Goal: Information Seeking & Learning: Check status

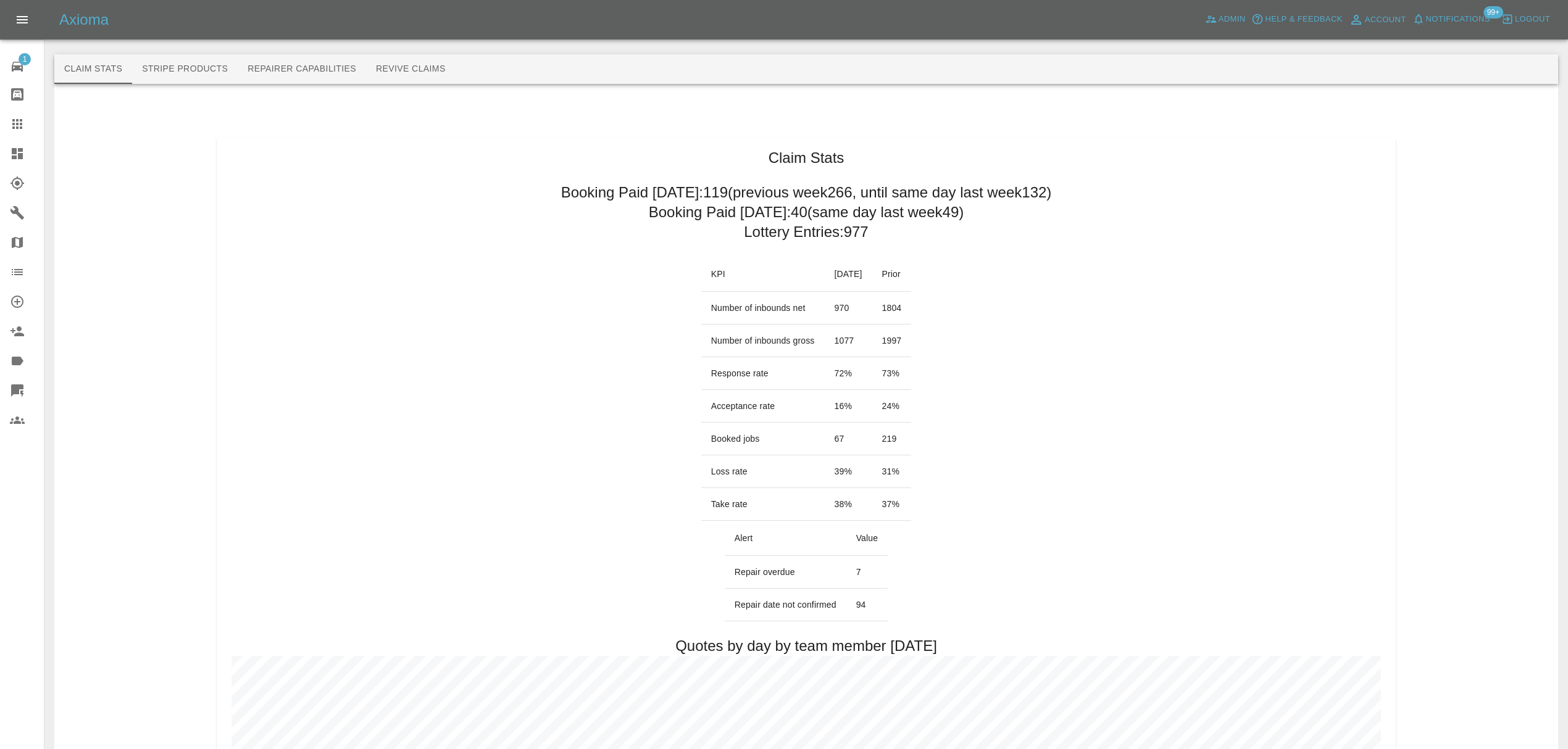
scroll to position [3592, 0]
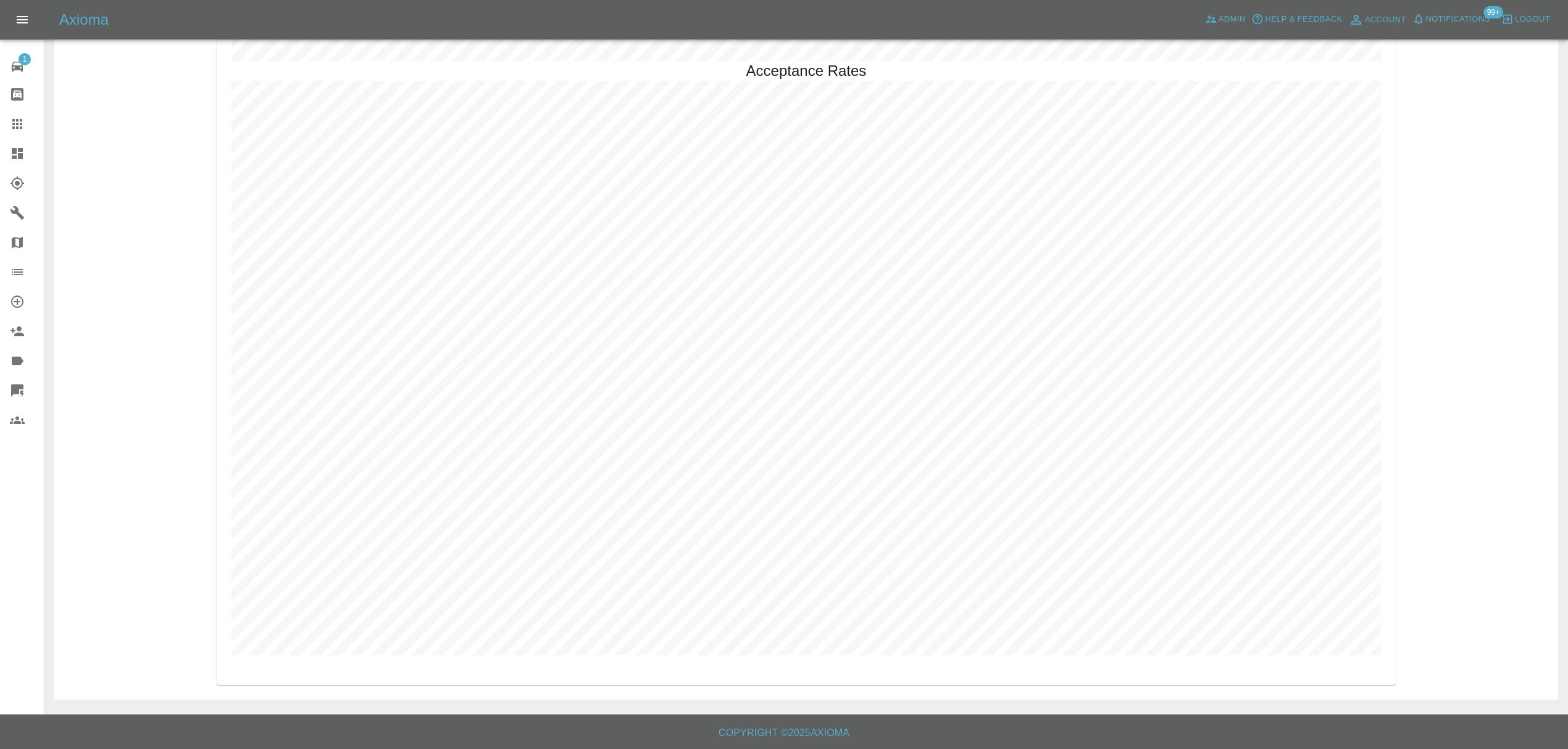
click at [20, 160] on icon at bounding box center [17, 154] width 15 height 14
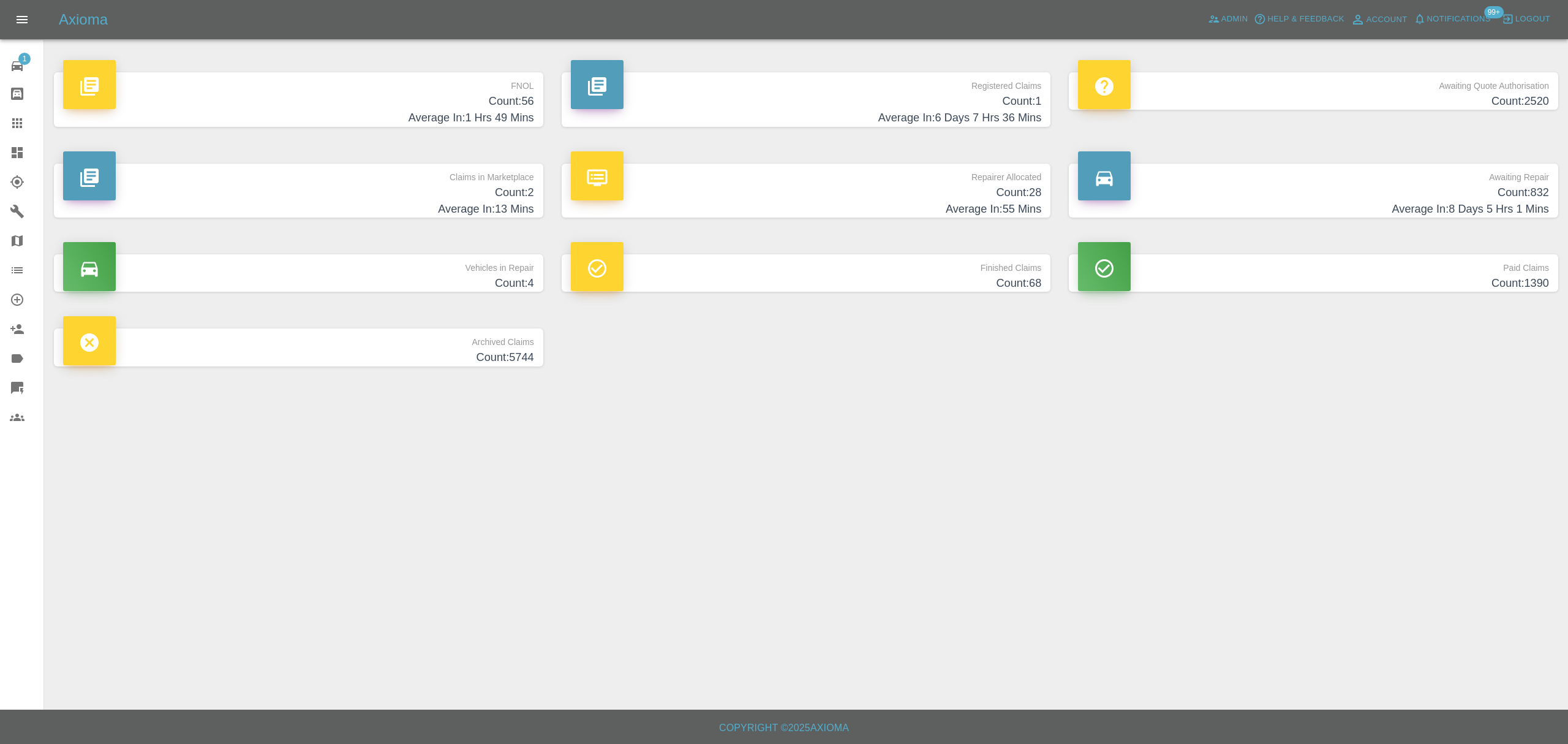
click at [498, 121] on h4 "Average In: 1 Hrs 49 Mins" at bounding box center [298, 118] width 471 height 17
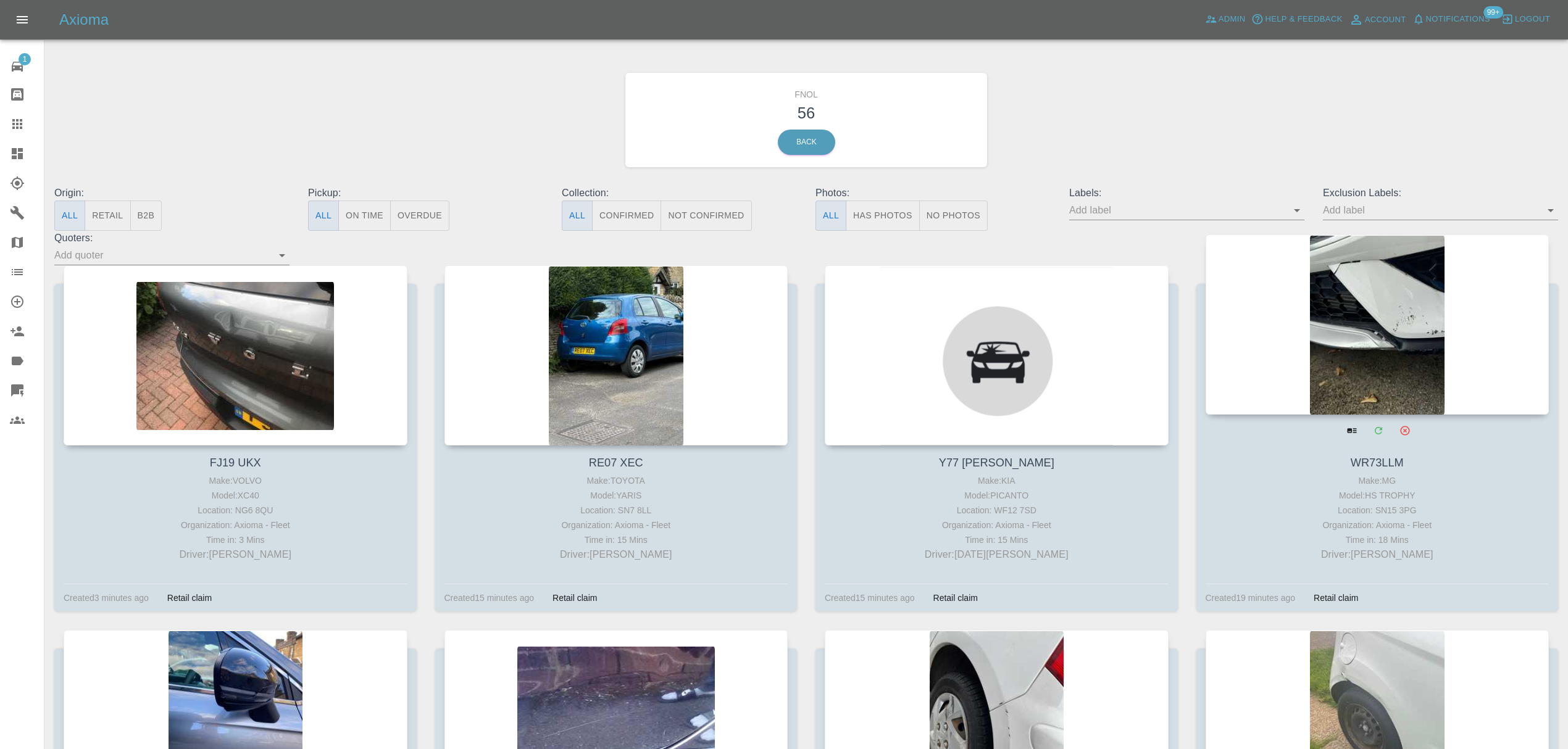
click at [1382, 351] on div at bounding box center [1377, 325] width 344 height 180
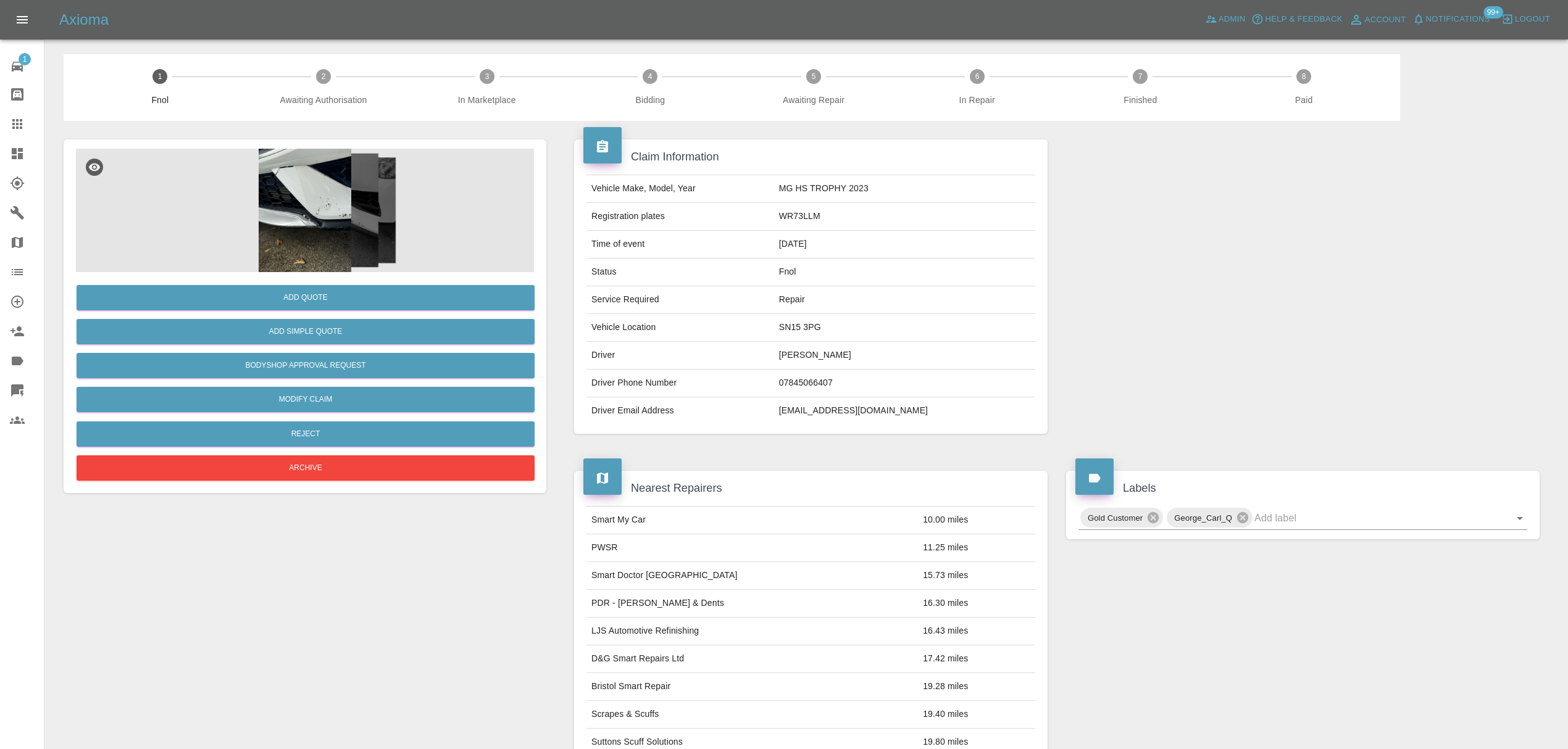
click at [337, 191] on img at bounding box center [305, 210] width 458 height 123
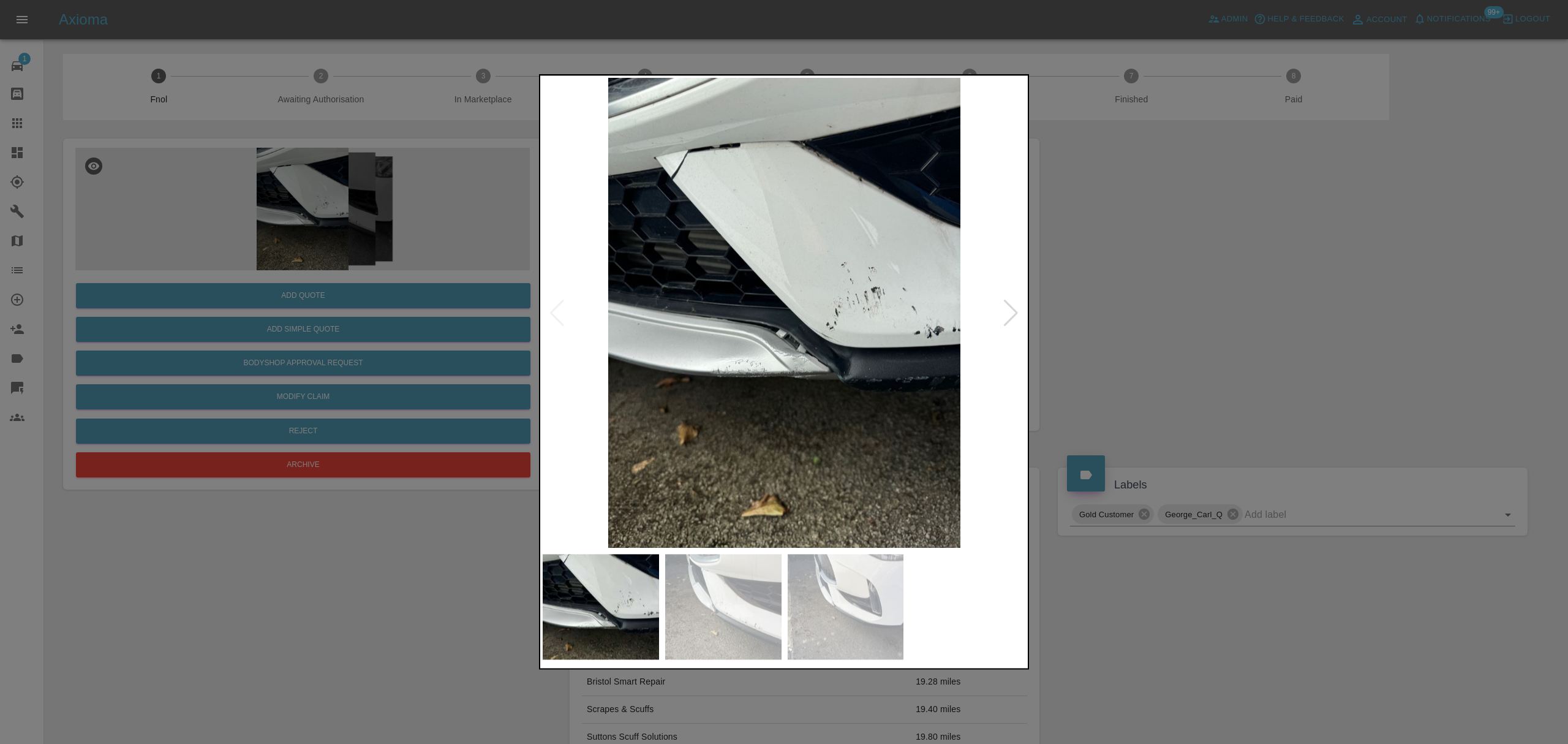
click at [1019, 302] on div at bounding box center [1011, 314] width 17 height 27
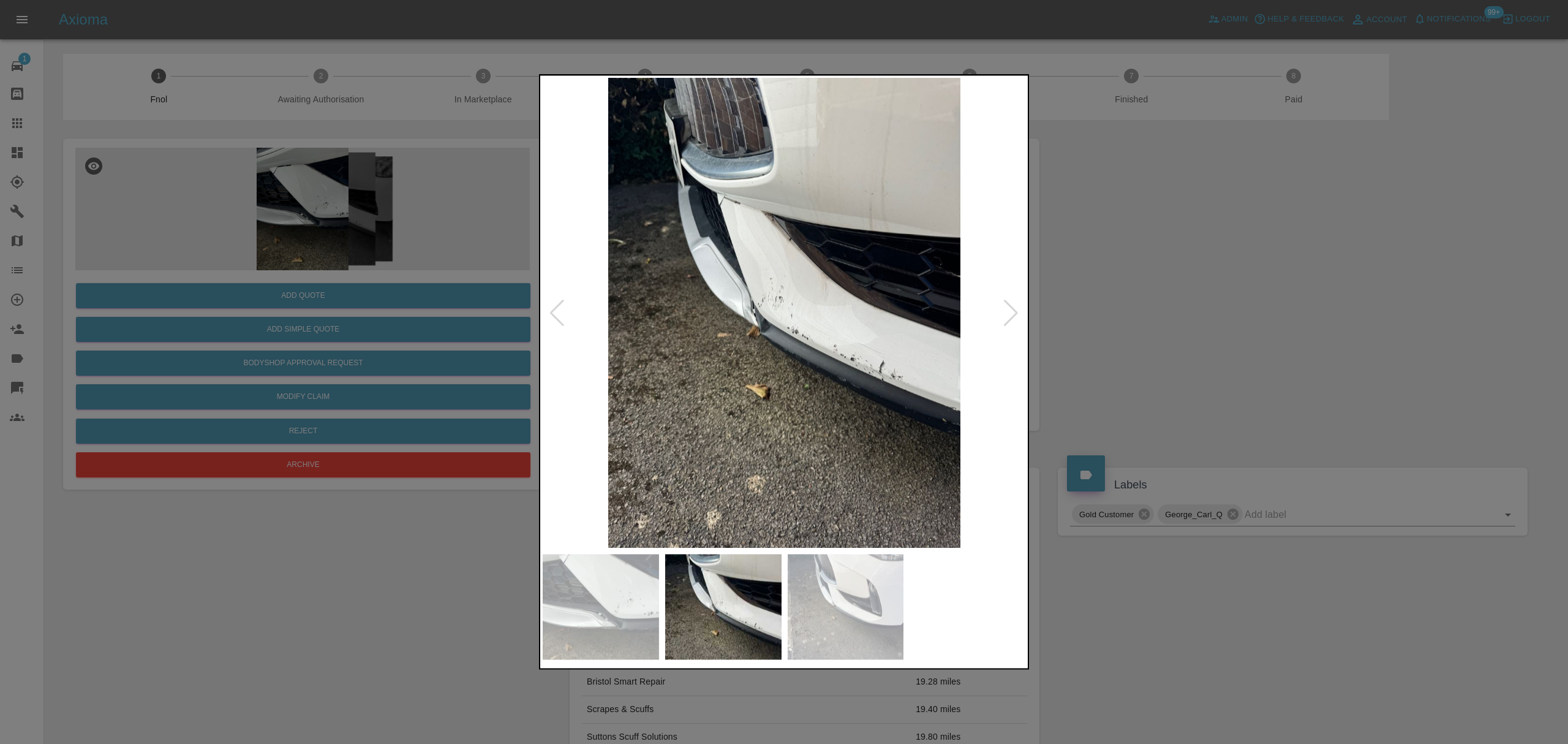
click at [1019, 302] on div at bounding box center [1011, 314] width 17 height 27
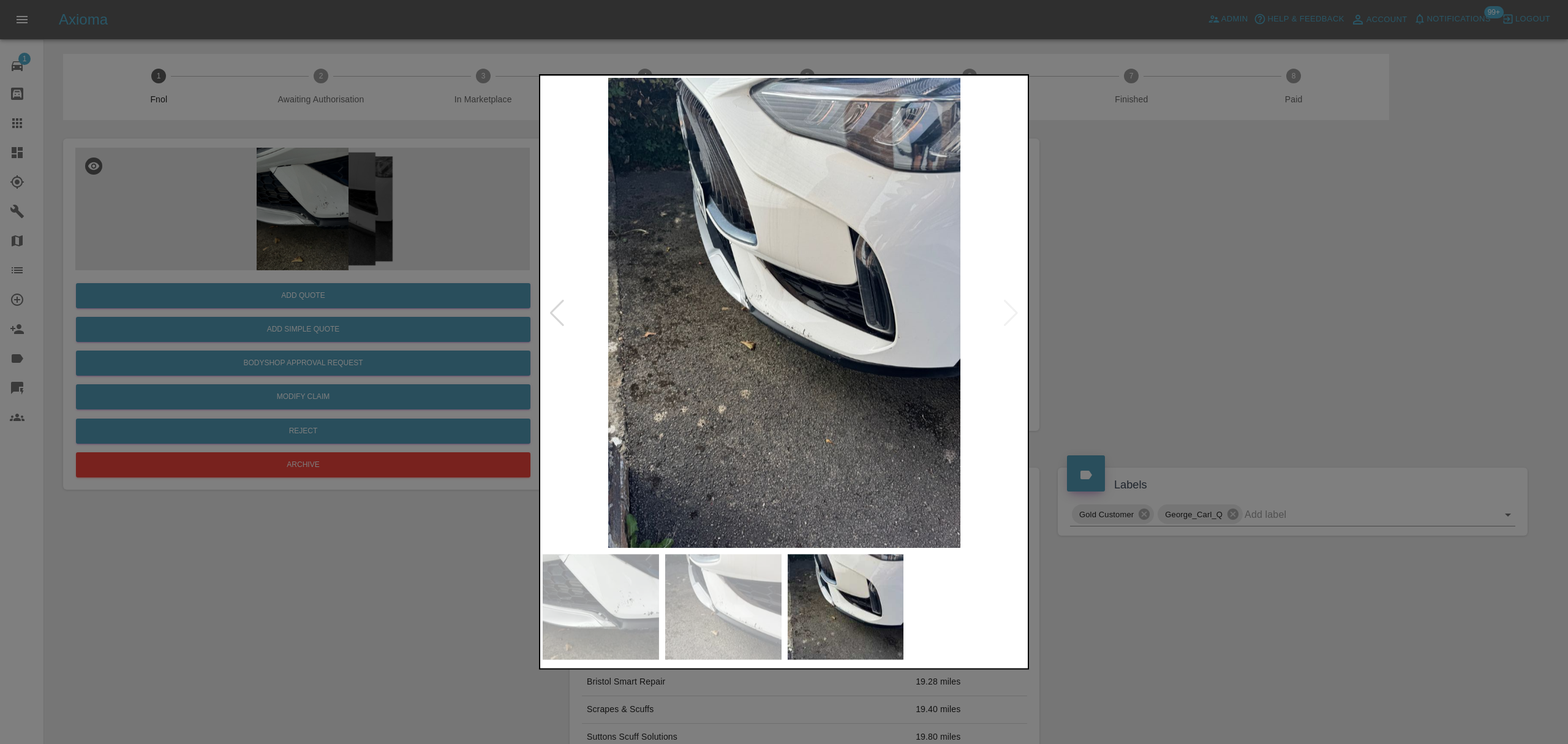
click at [1019, 302] on img at bounding box center [784, 313] width 483 height 470
click at [1203, 278] on div at bounding box center [784, 372] width 1568 height 744
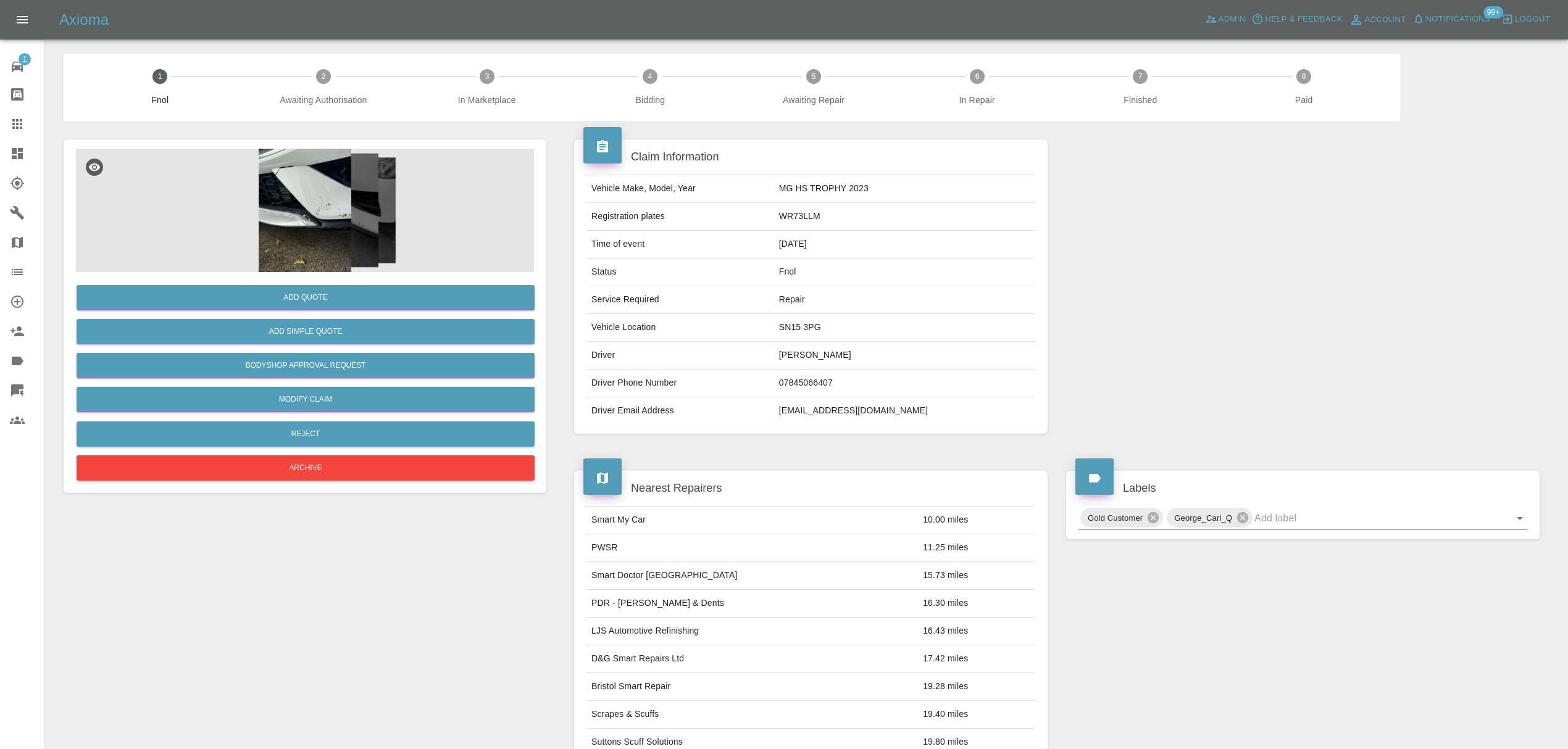
click at [20, 151] on icon at bounding box center [18, 154] width 11 height 11
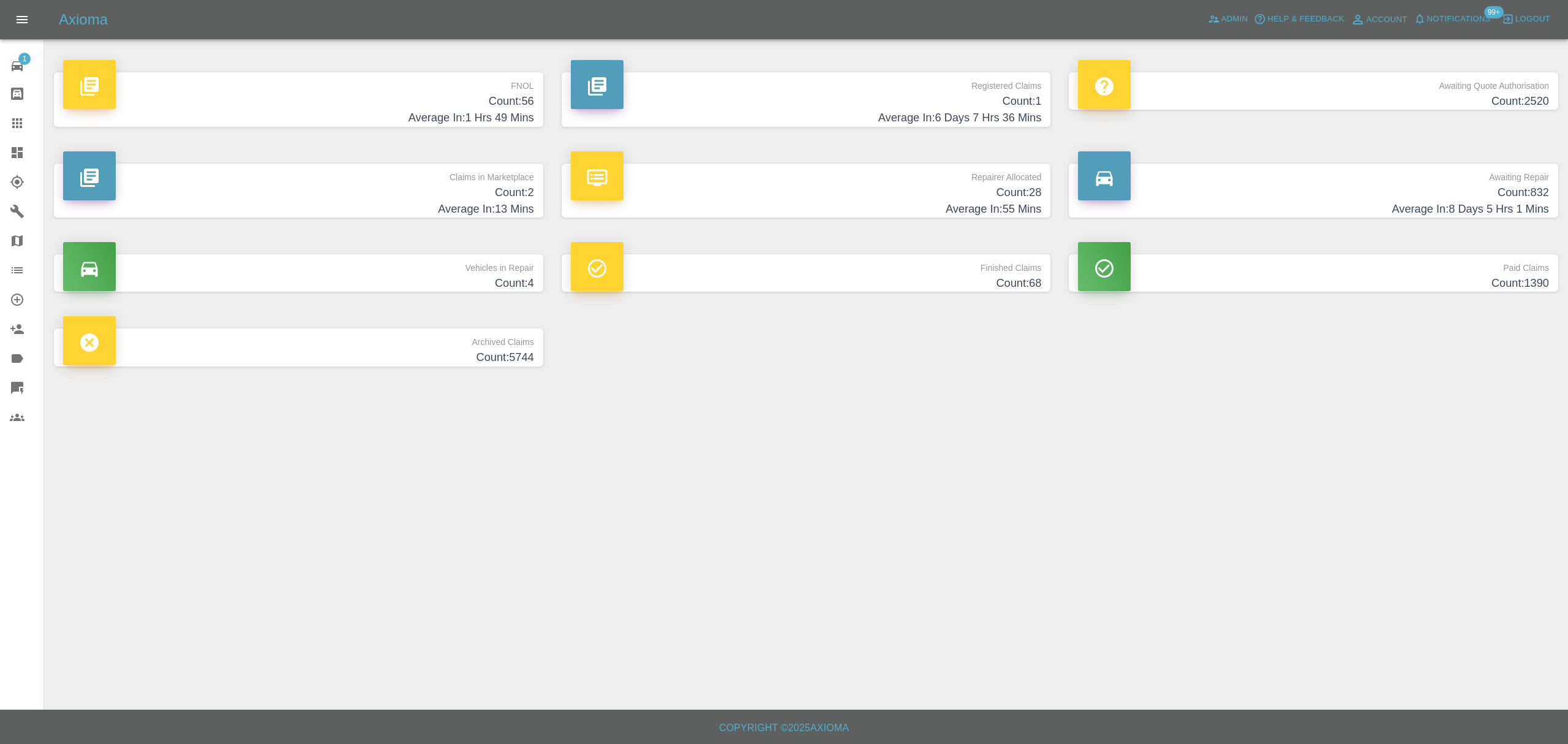
click at [483, 90] on p "FNOL" at bounding box center [298, 82] width 471 height 21
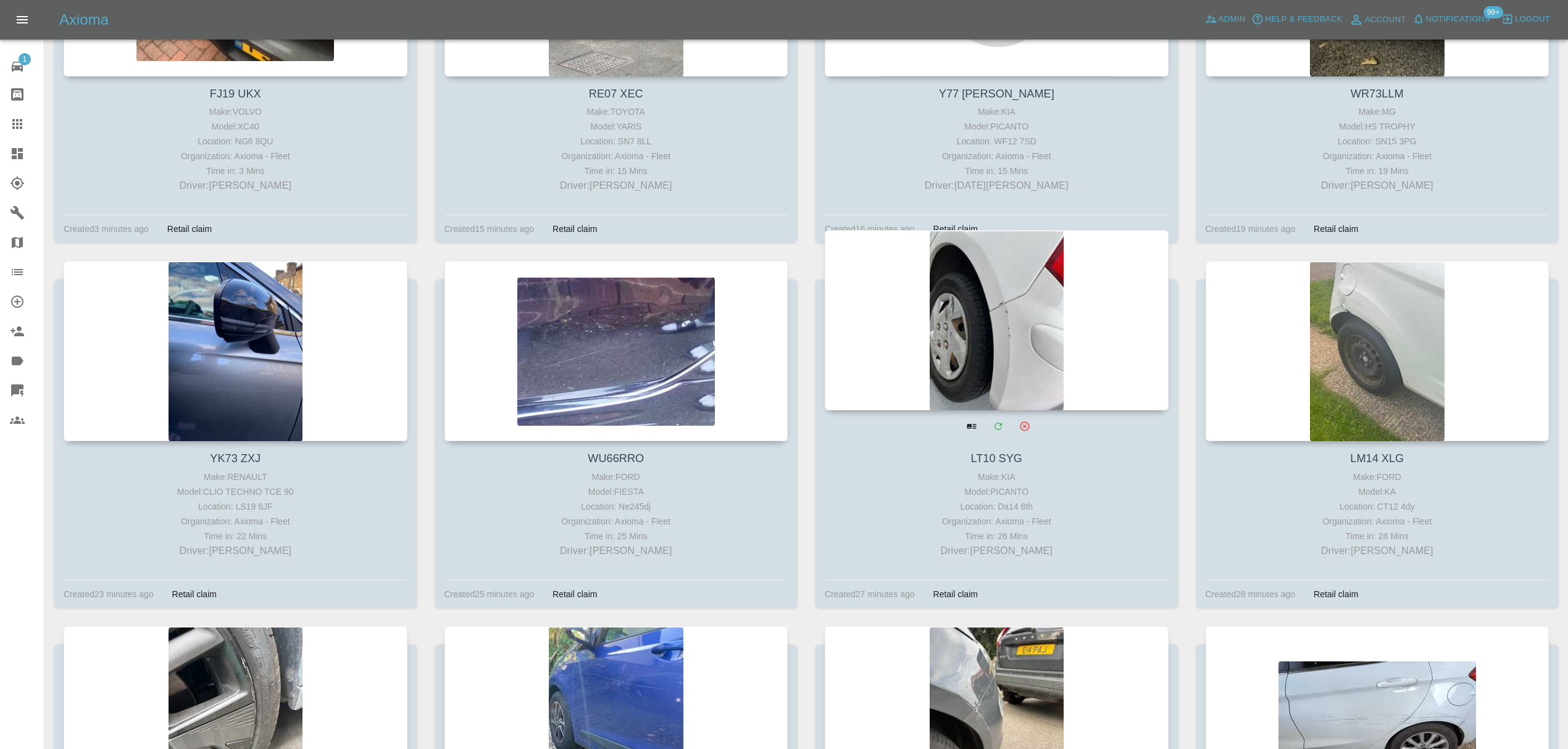
scroll to position [379, 0]
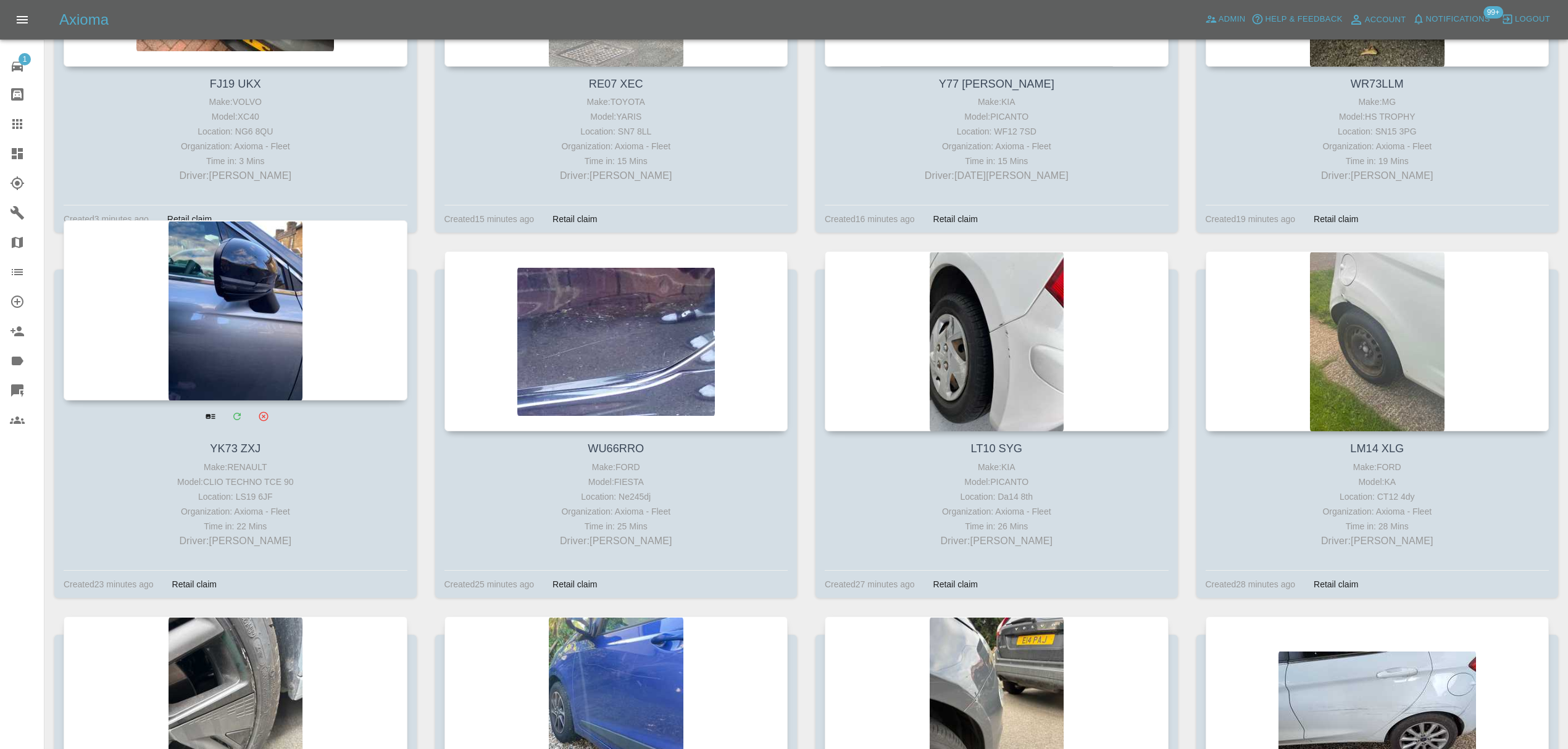
click at [204, 322] on div at bounding box center [235, 310] width 344 height 180
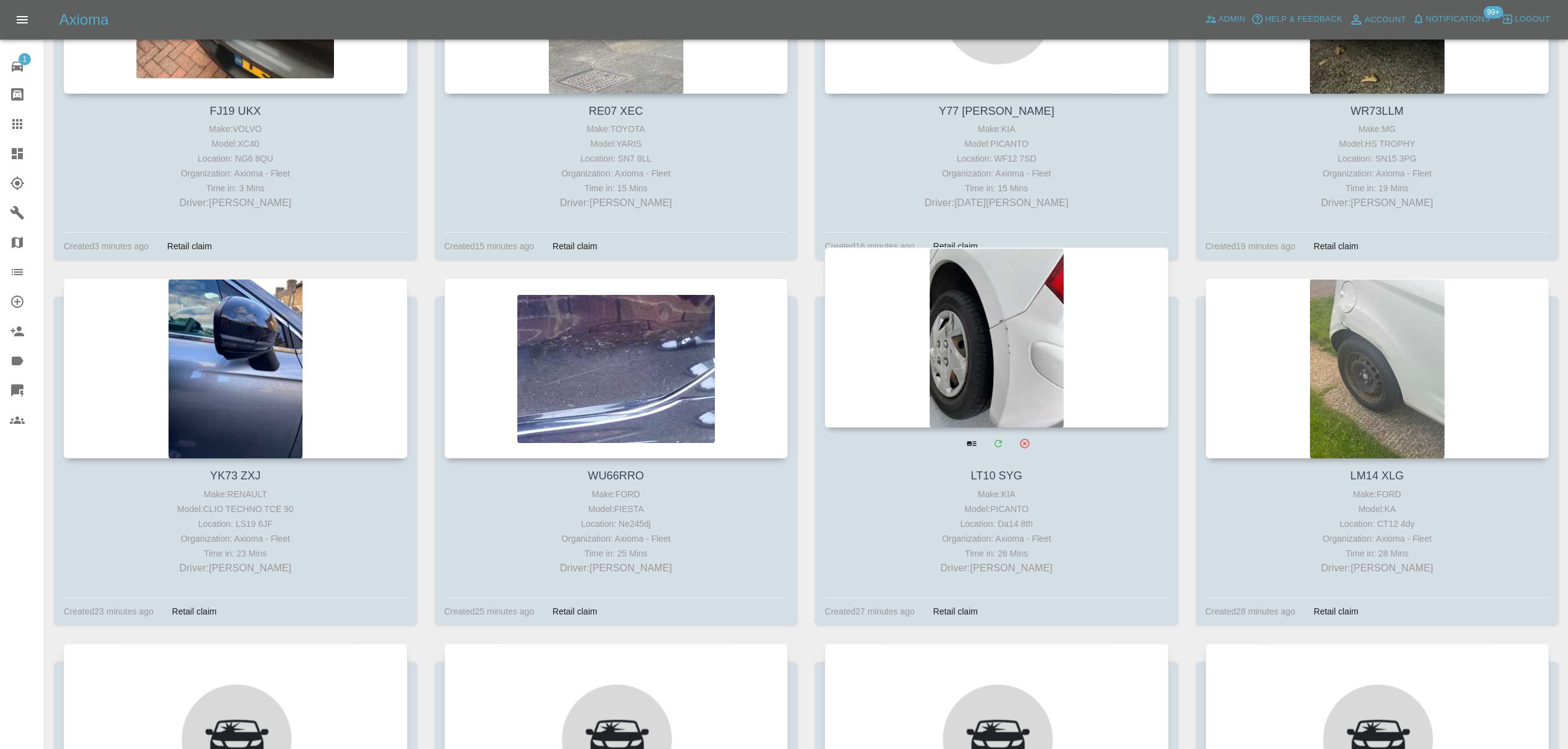
scroll to position [359, 0]
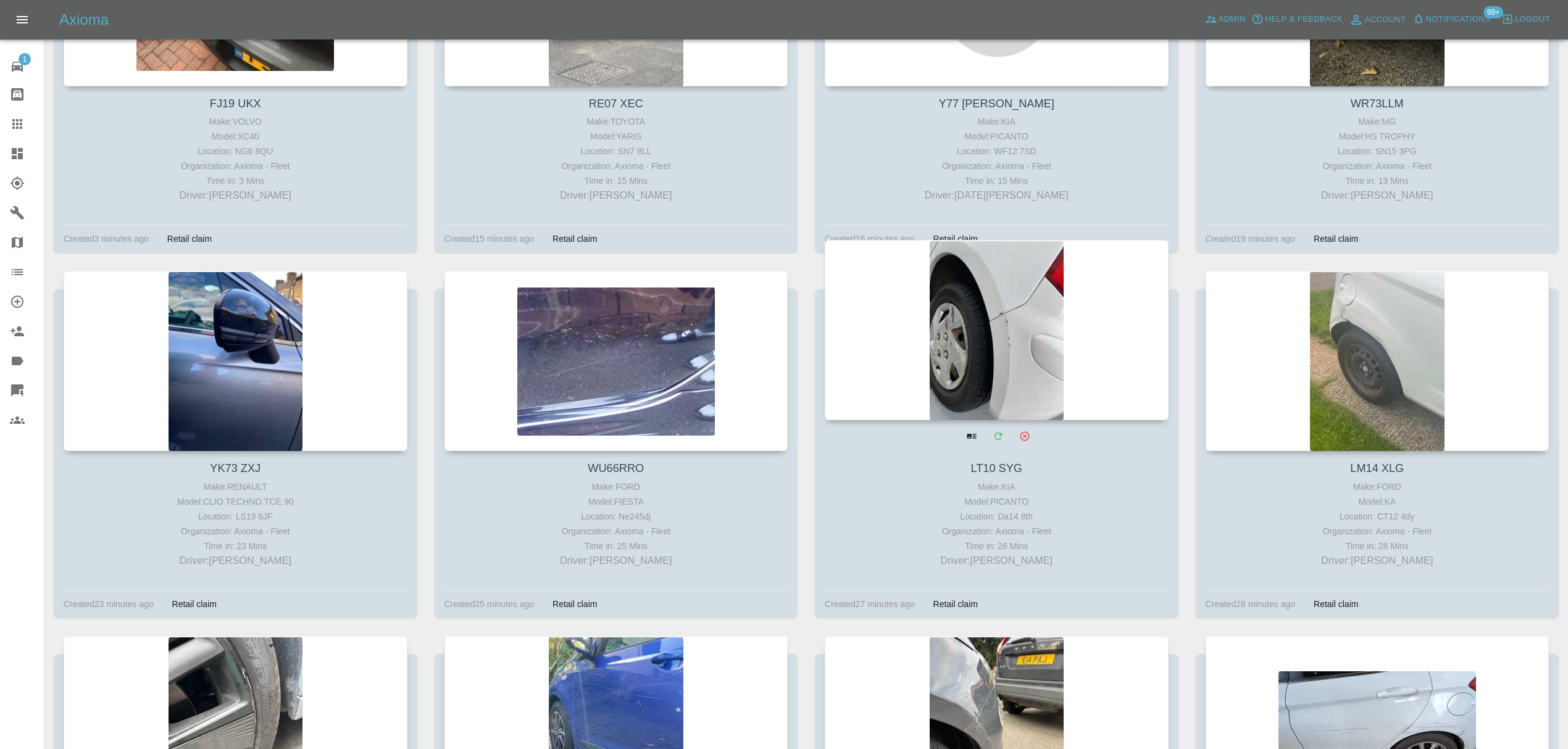
click at [993, 346] on div at bounding box center [997, 330] width 344 height 180
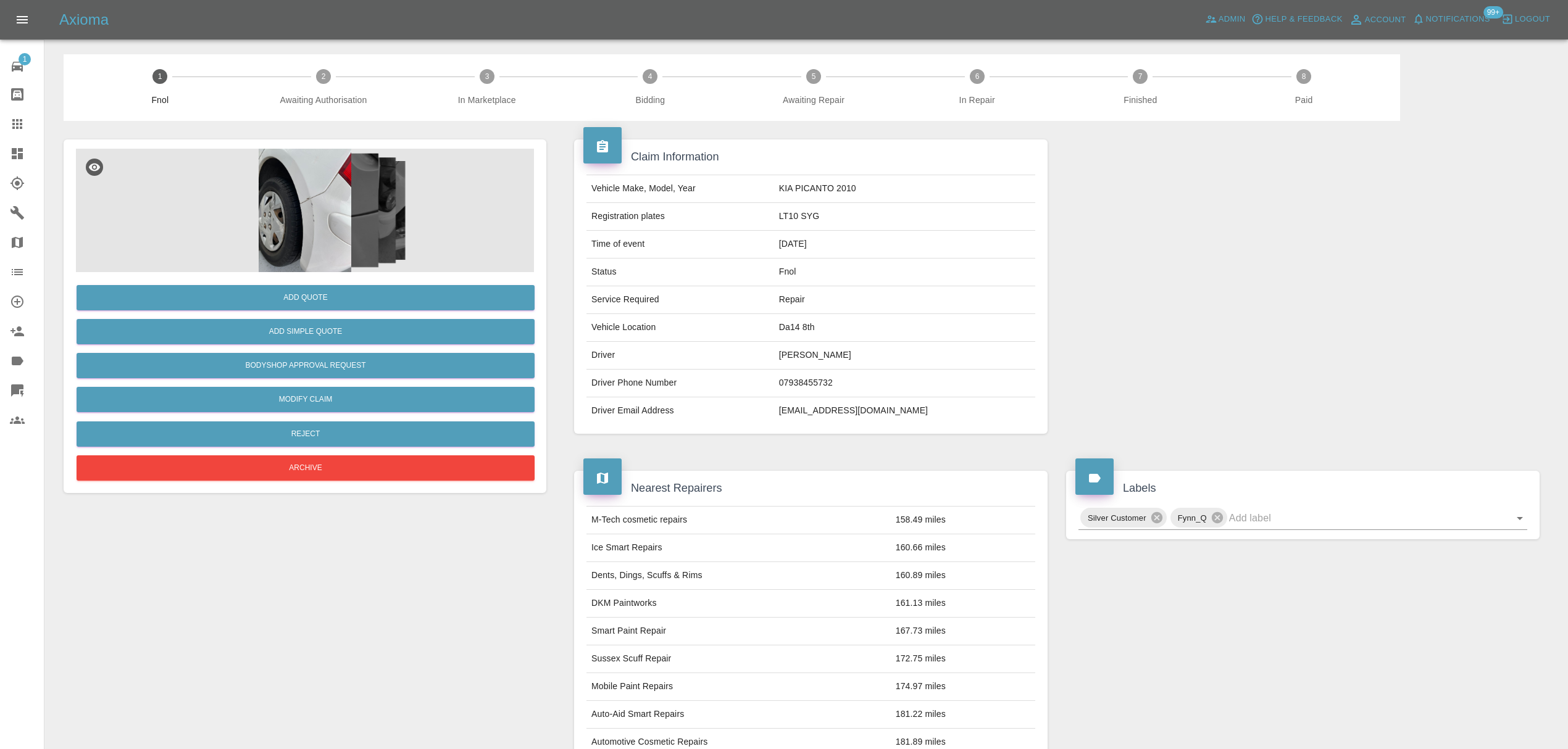
click at [263, 218] on img at bounding box center [305, 210] width 458 height 123
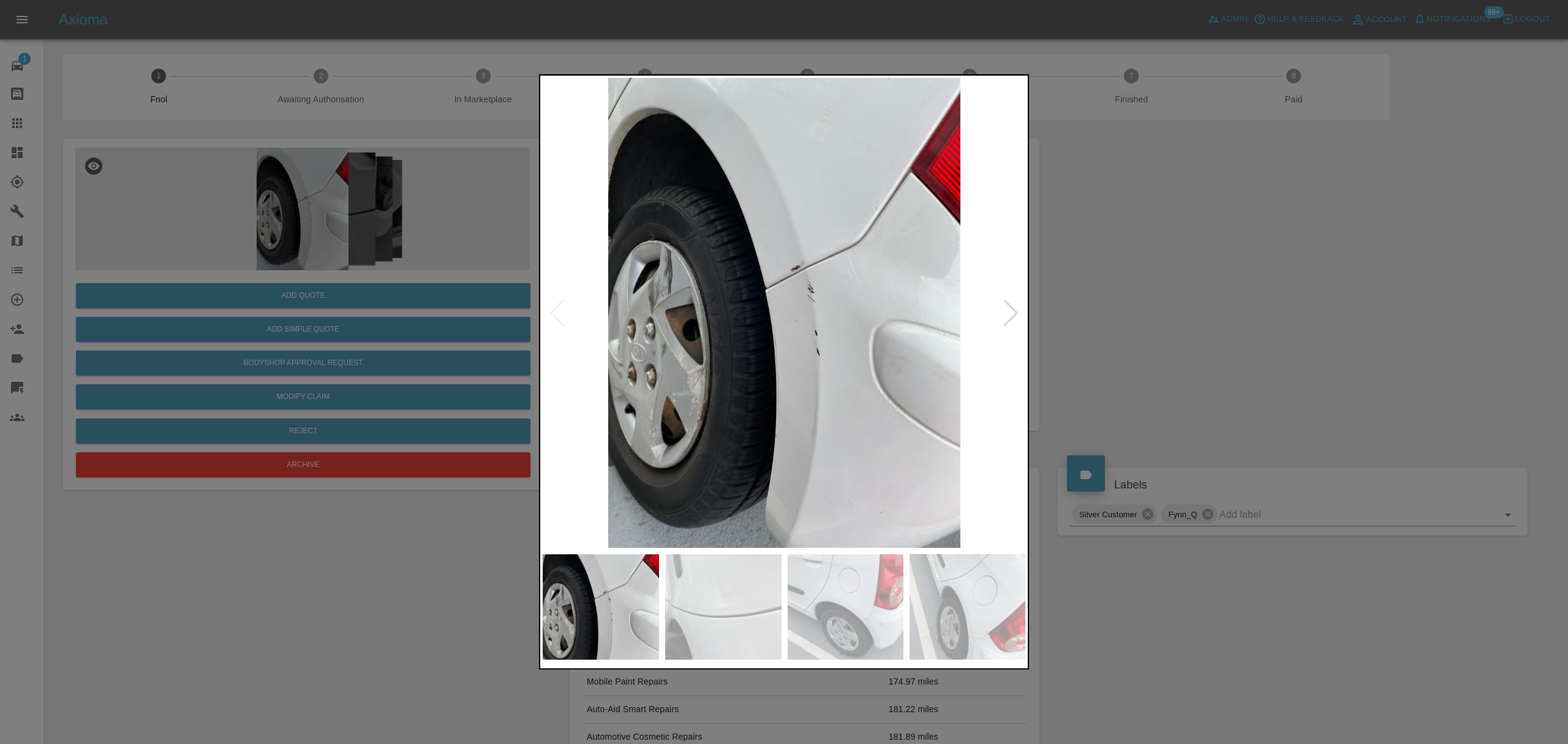
click at [1023, 309] on img at bounding box center [784, 313] width 483 height 470
click at [1013, 312] on div at bounding box center [1011, 314] width 17 height 27
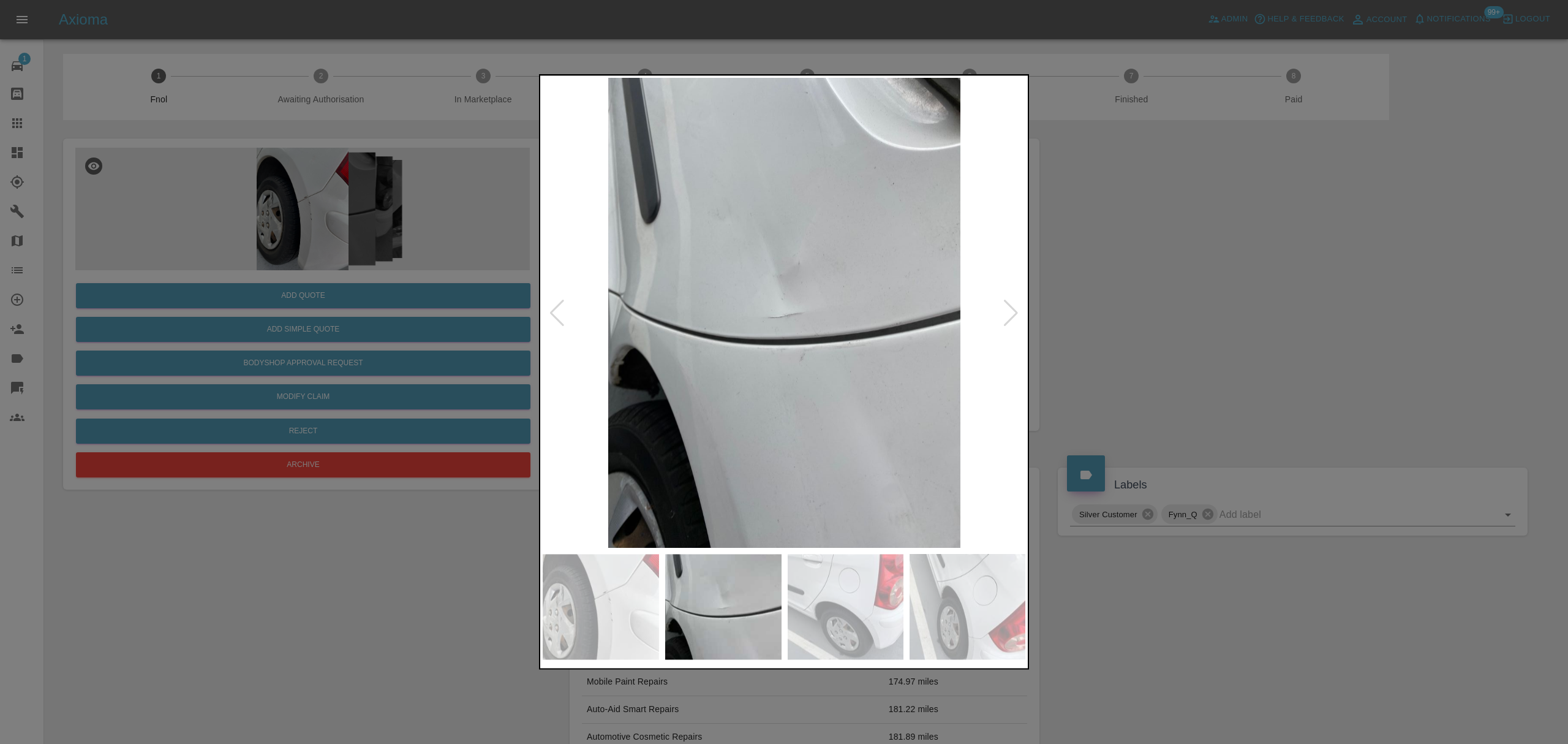
click at [1013, 312] on div at bounding box center [1011, 314] width 17 height 27
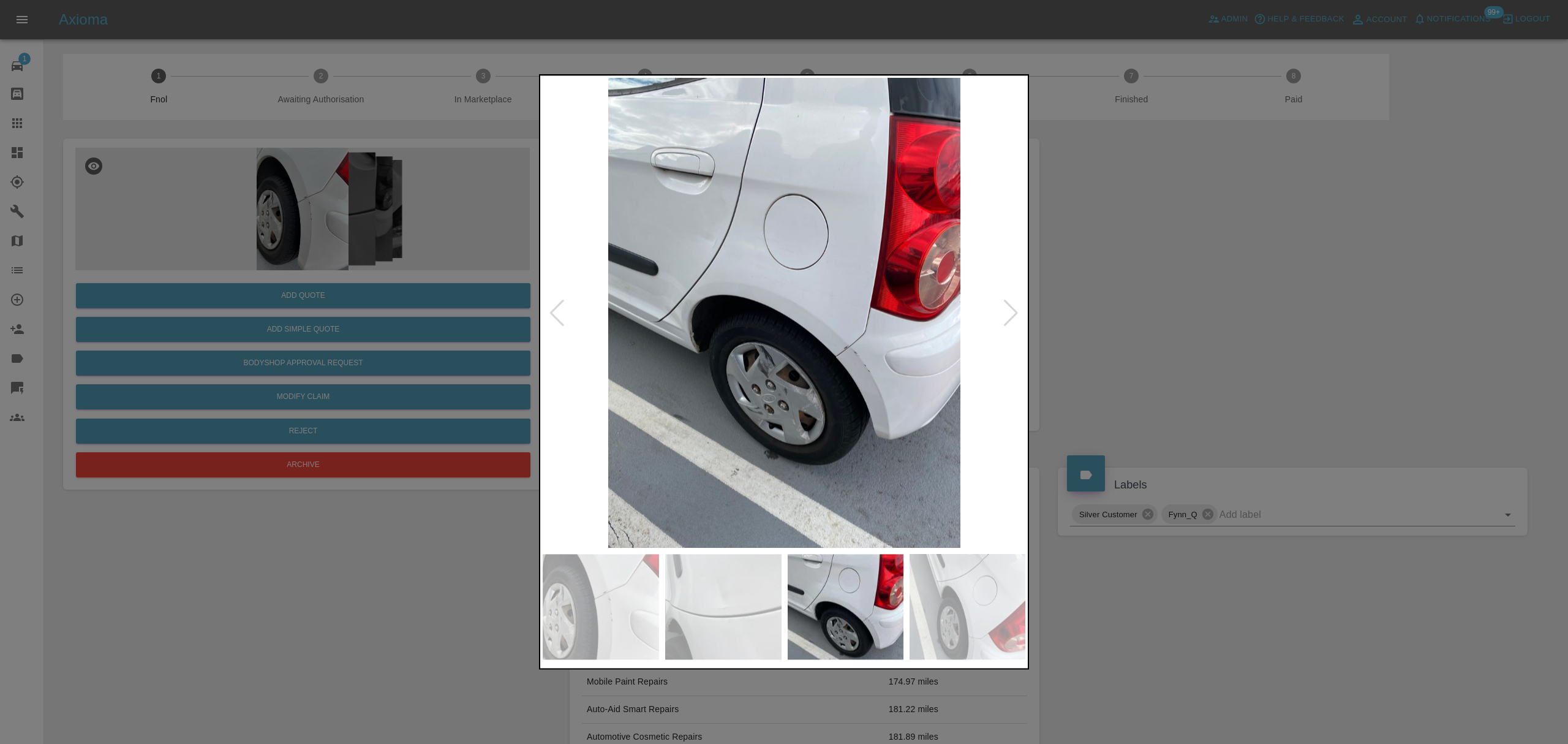
click at [1164, 320] on div at bounding box center [784, 372] width 1568 height 744
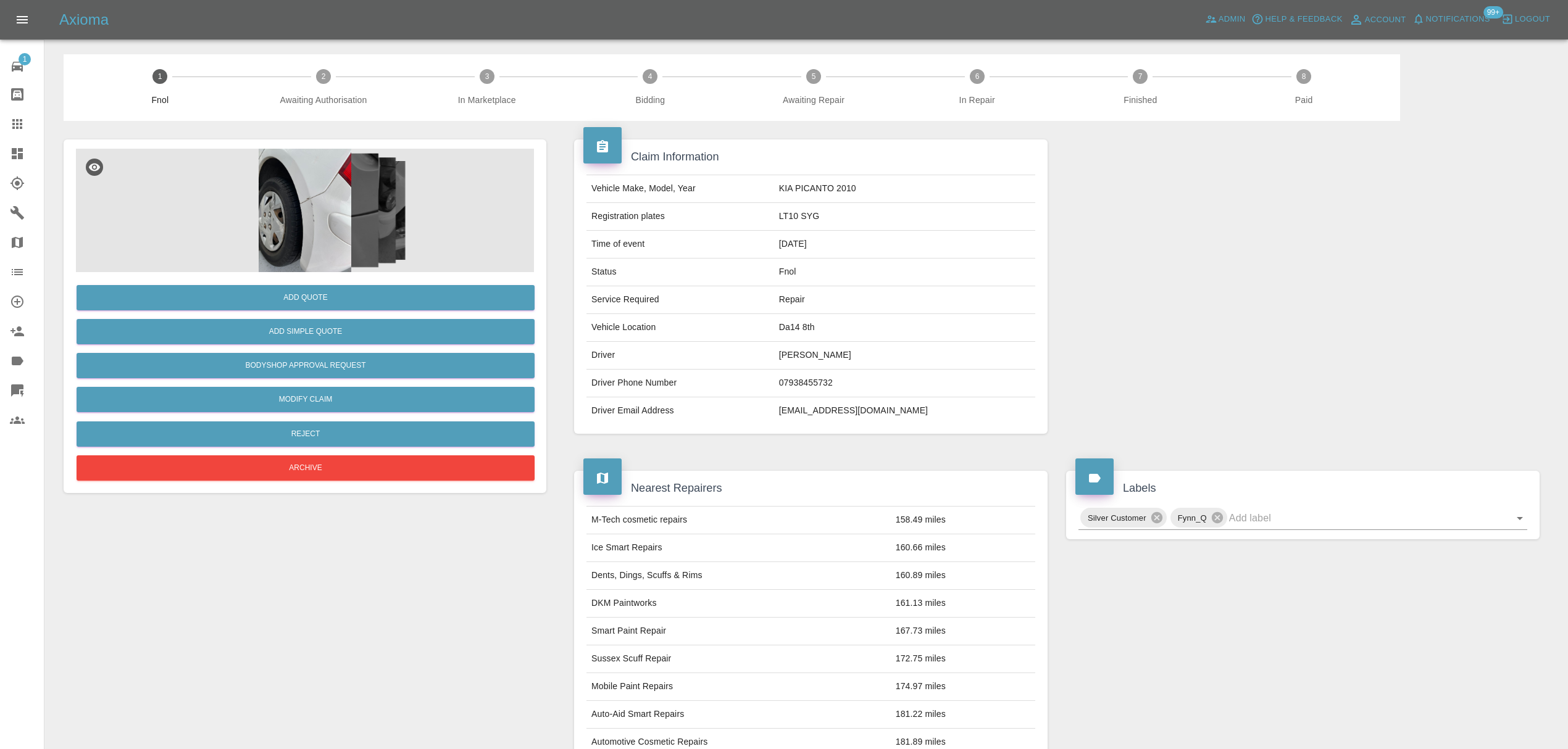
scroll to position [403, 0]
